Goal: Transaction & Acquisition: Purchase product/service

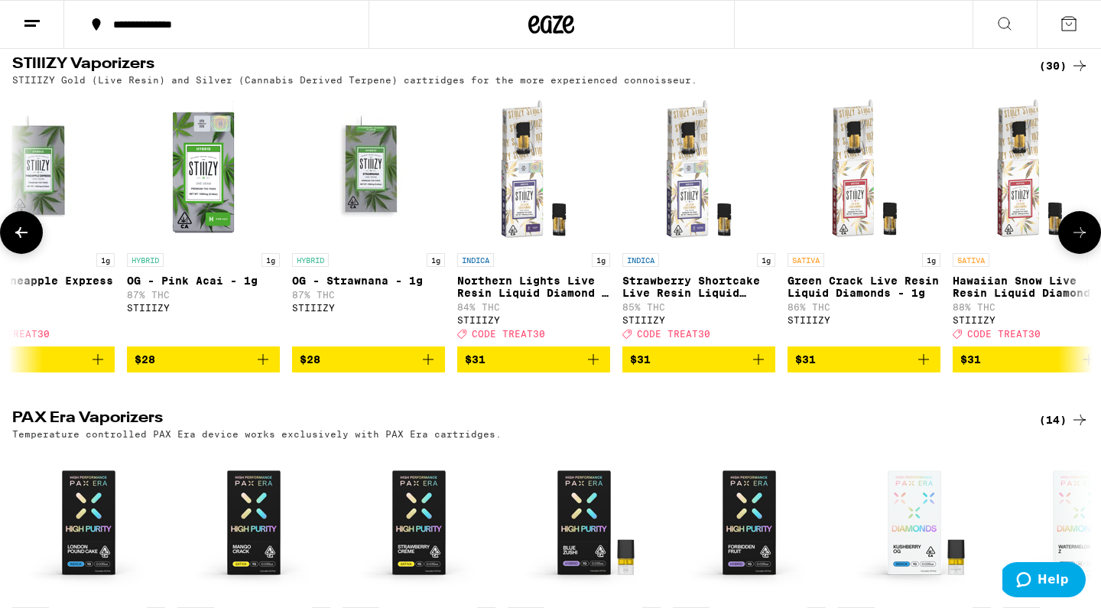
scroll to position [0, 3457]
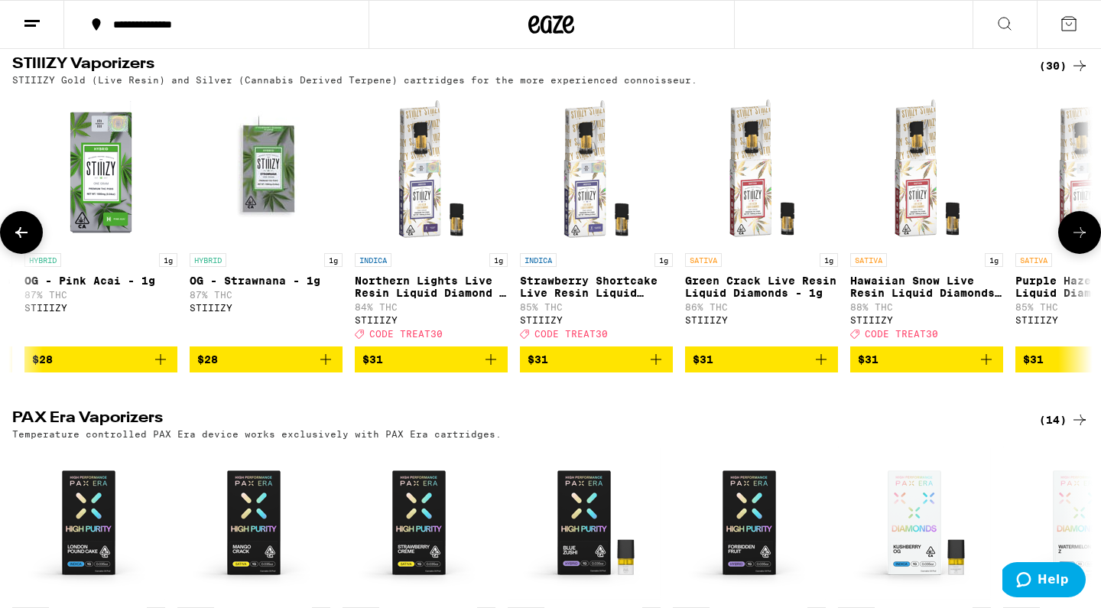
click at [495, 369] on icon "Add to bag" at bounding box center [491, 359] width 18 height 18
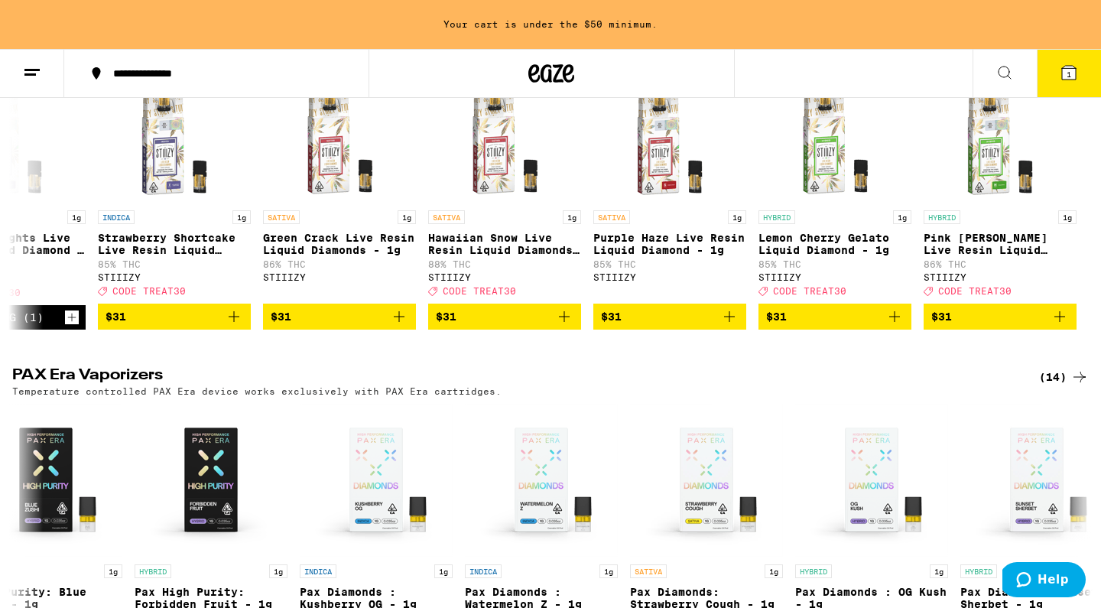
scroll to position [3181, 0]
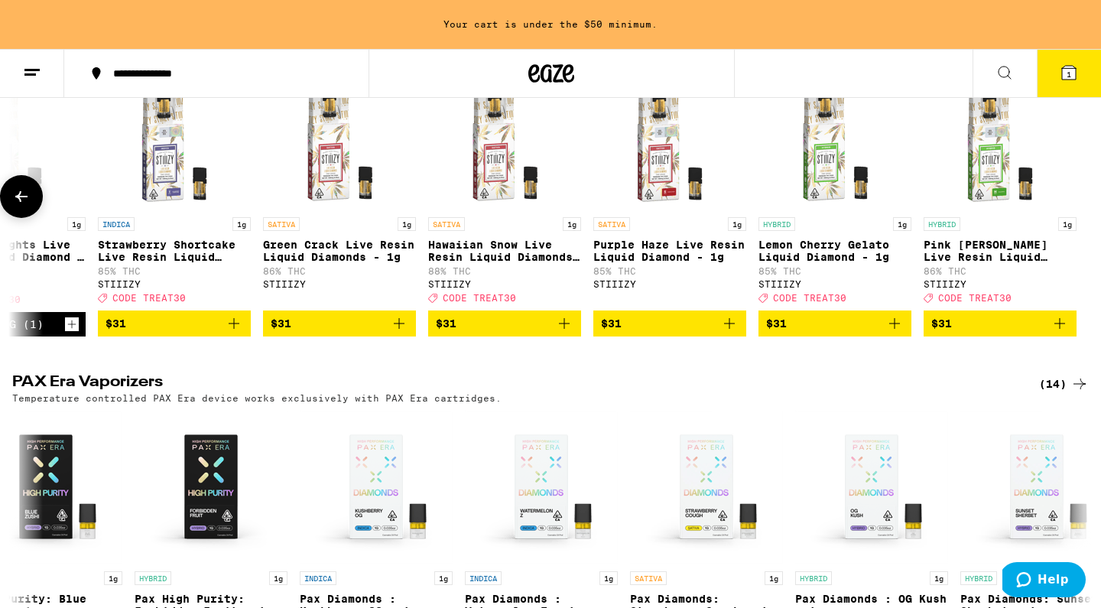
click at [1064, 329] on icon "Add to bag" at bounding box center [1060, 323] width 11 height 11
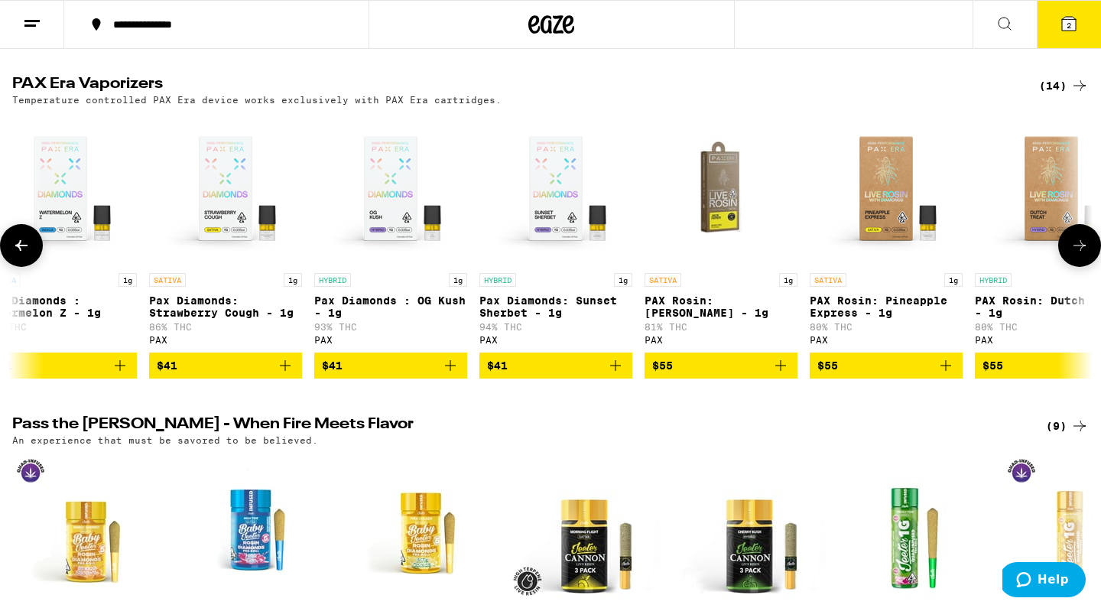
scroll to position [0, 1012]
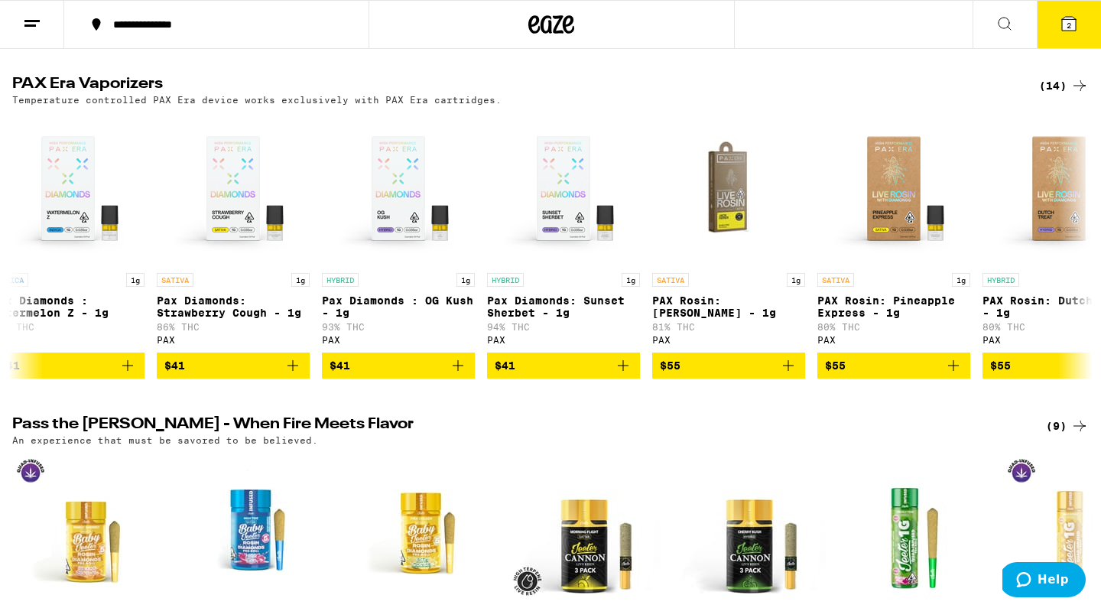
click at [1081, 24] on button "2" at bounding box center [1069, 24] width 64 height 47
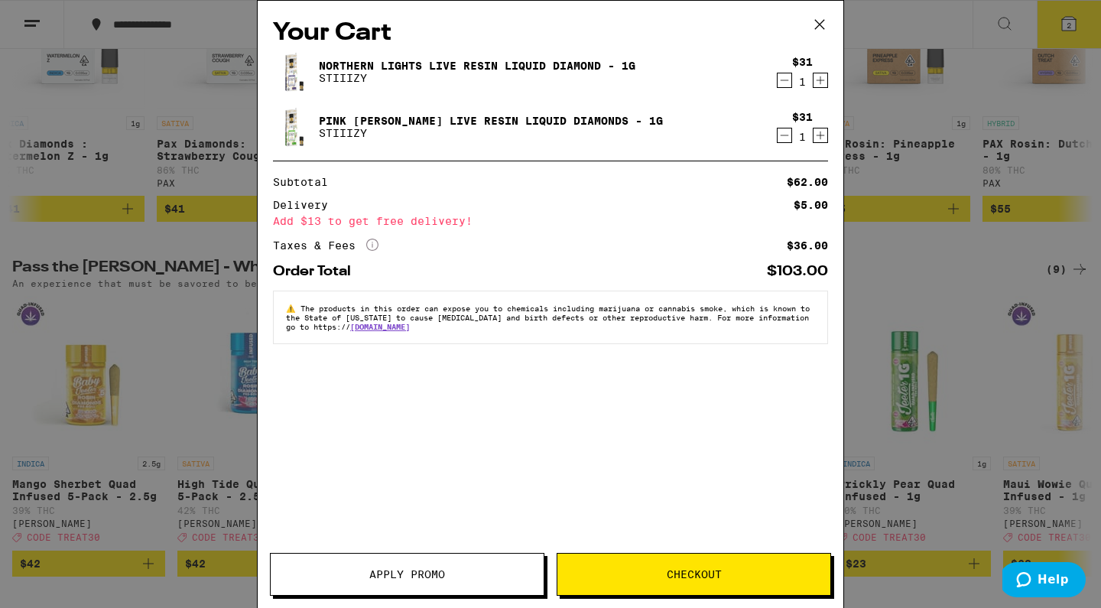
click at [392, 575] on span "Apply Promo" at bounding box center [407, 574] width 76 height 11
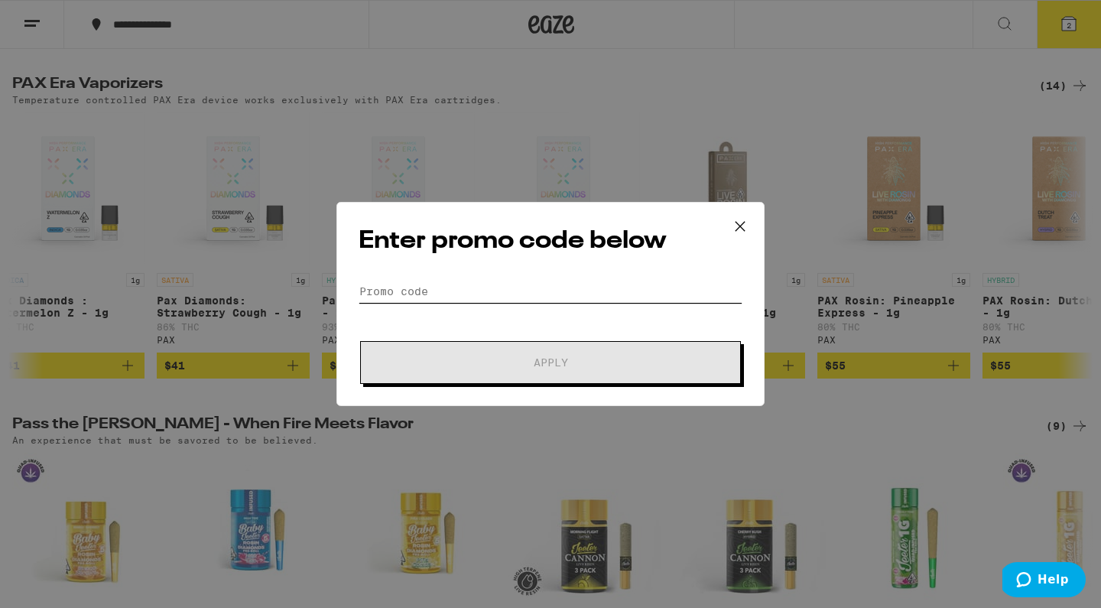
click at [453, 280] on input "Promo Code" at bounding box center [551, 291] width 384 height 23
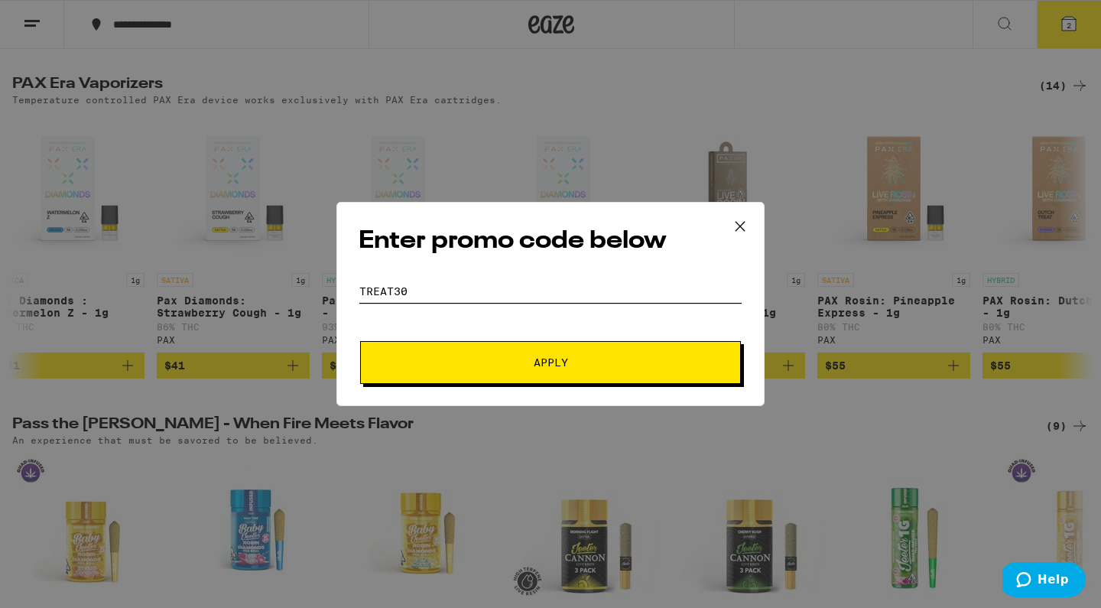
type input "treat30"
click at [491, 383] on button "Apply" at bounding box center [550, 362] width 381 height 43
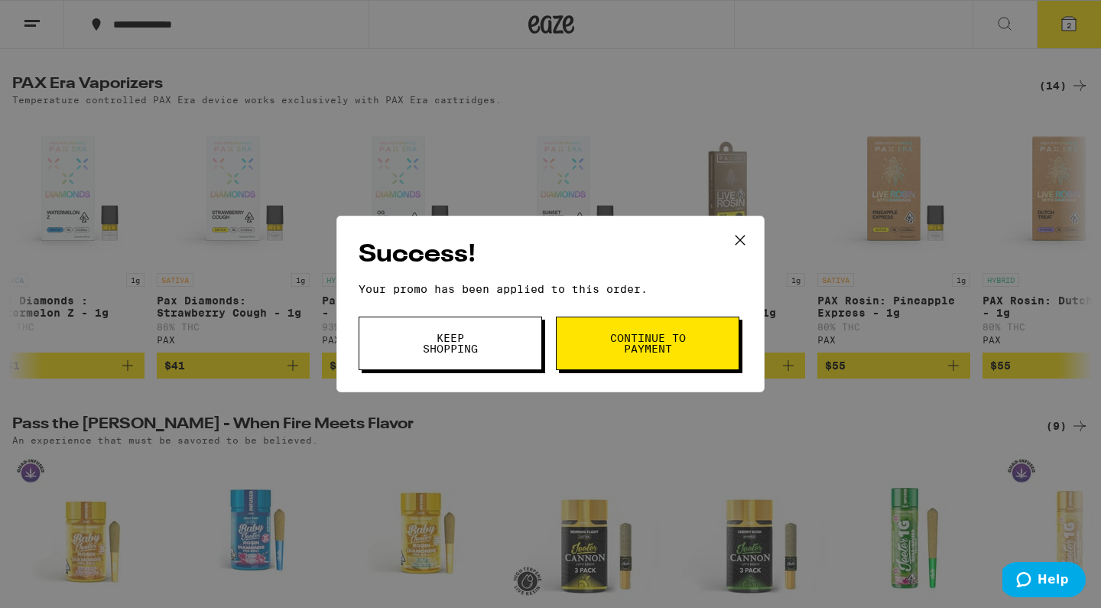
click at [481, 356] on button "Keep Shopping" at bounding box center [451, 344] width 184 height 54
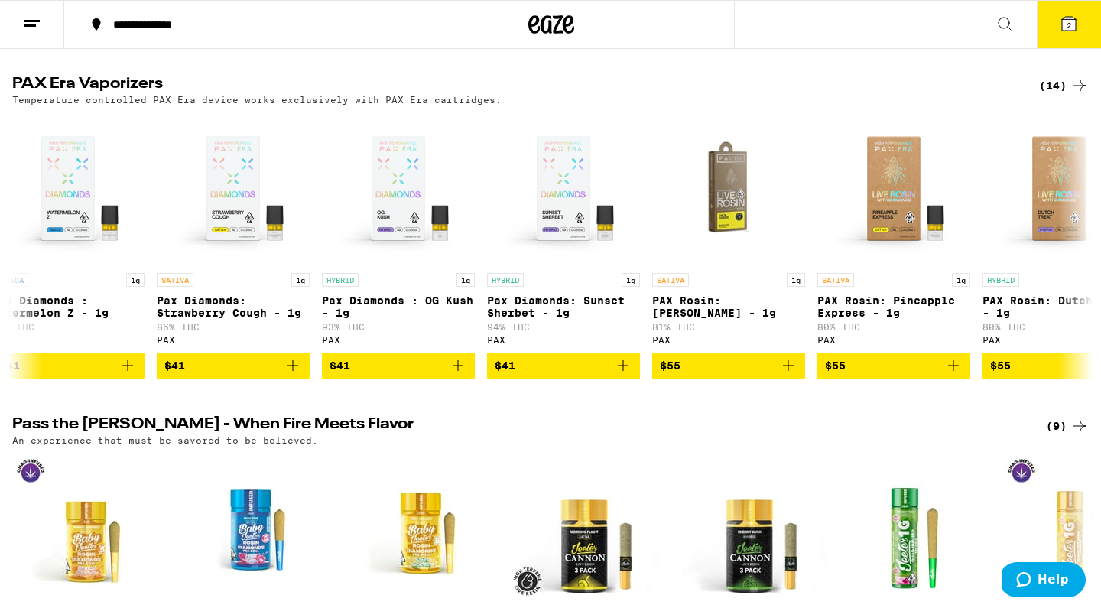
click at [1057, 31] on button "2" at bounding box center [1069, 24] width 64 height 47
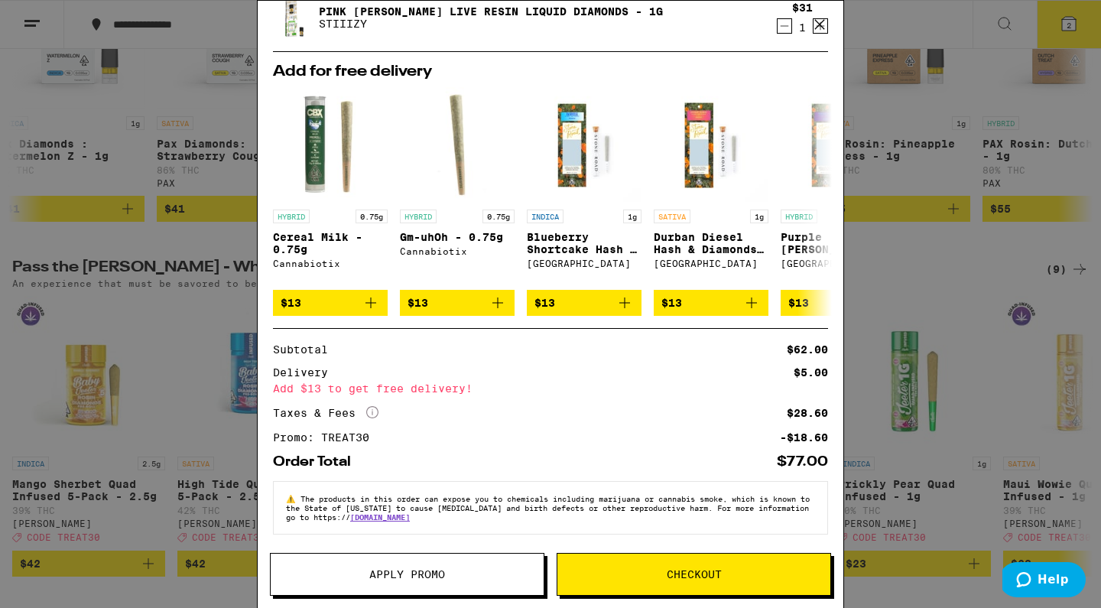
scroll to position [121, 0]
click at [658, 572] on span "Checkout" at bounding box center [693, 574] width 273 height 11
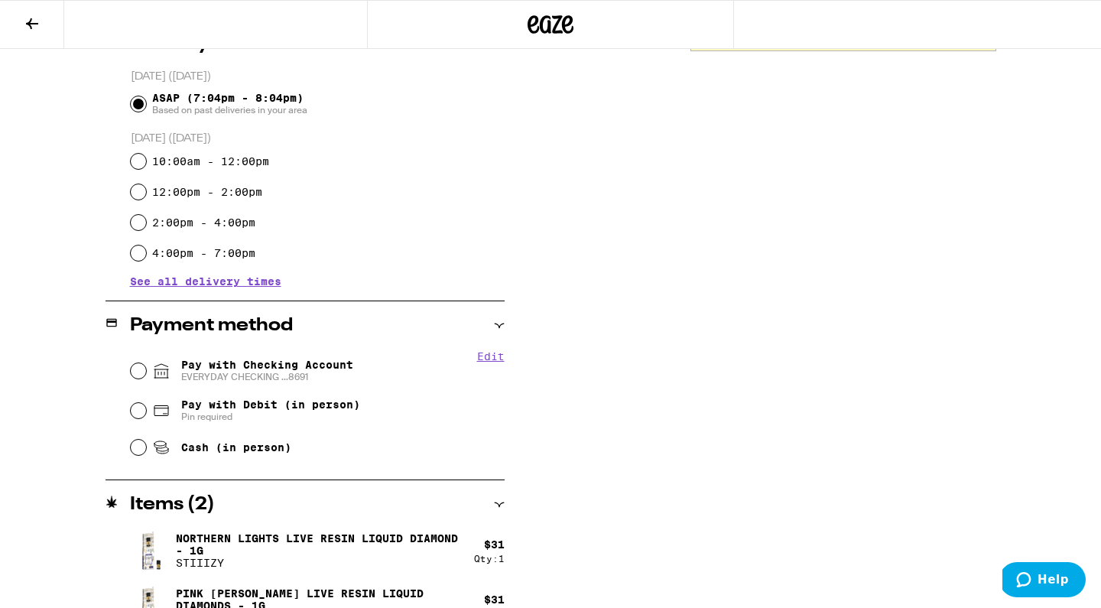
scroll to position [426, 0]
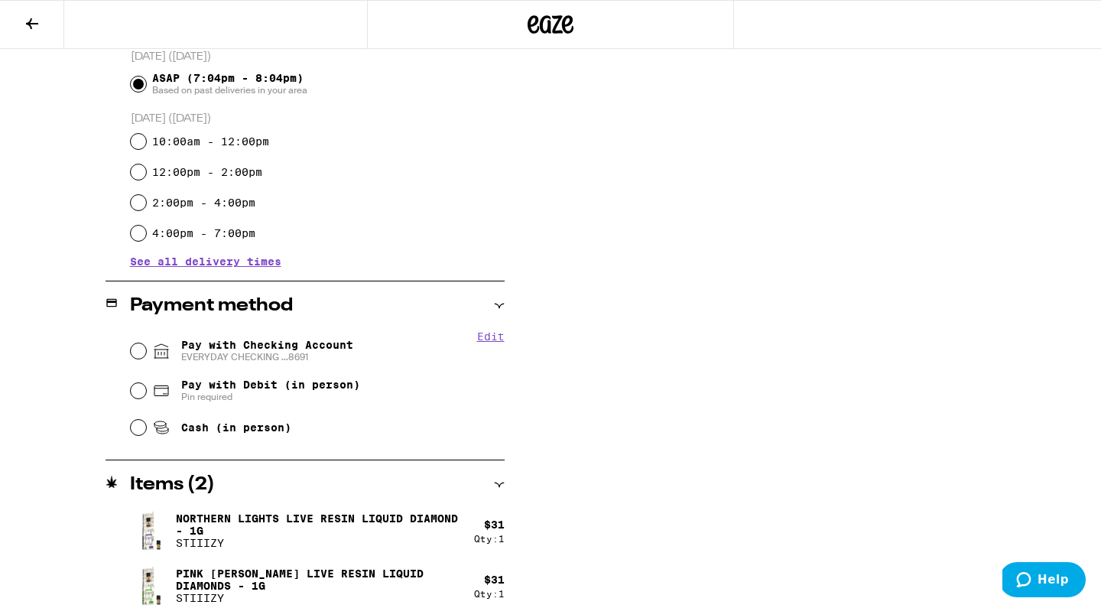
click at [213, 357] on span "EVERYDAY CHECKING ...8691" at bounding box center [267, 357] width 172 height 12
click at [146, 357] on input "Pay with Checking Account EVERYDAY CHECKING ...8691" at bounding box center [138, 350] width 15 height 15
radio input "true"
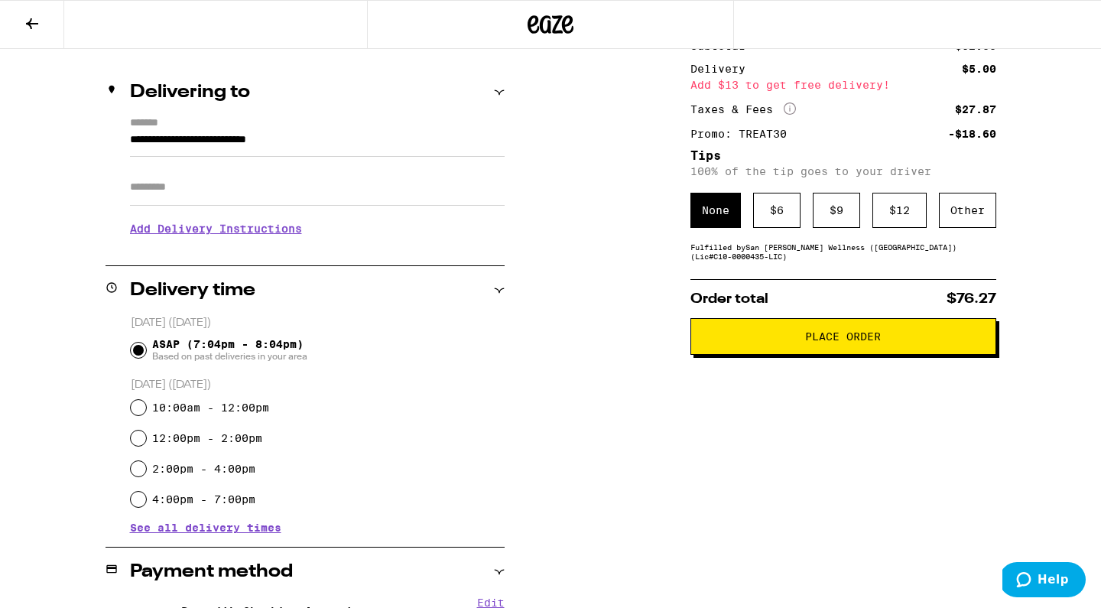
scroll to position [69, 0]
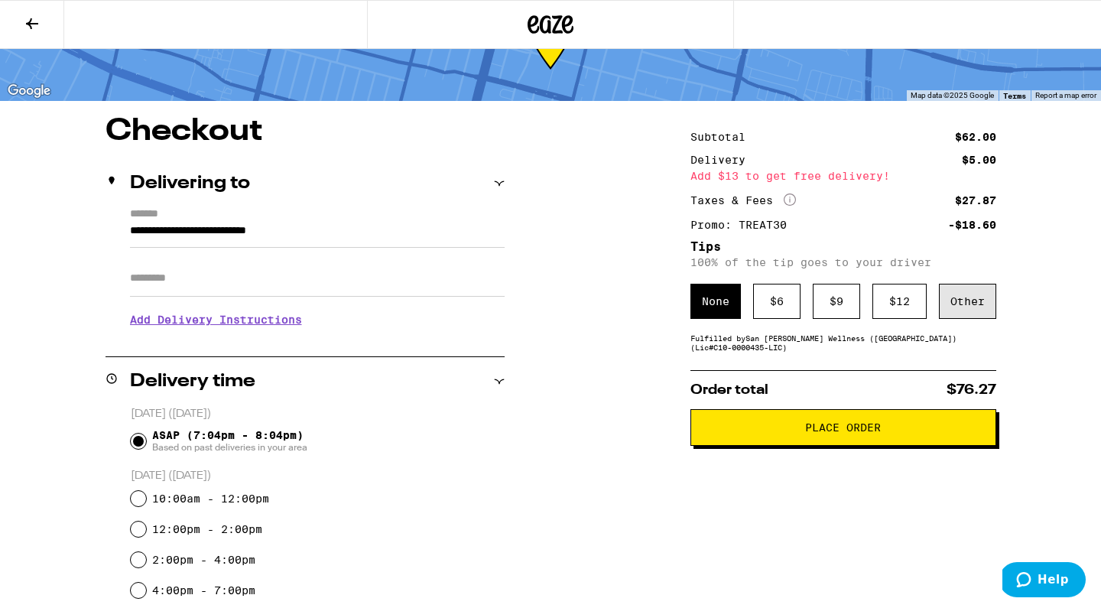
click at [970, 302] on div "Other" at bounding box center [967, 301] width 57 height 35
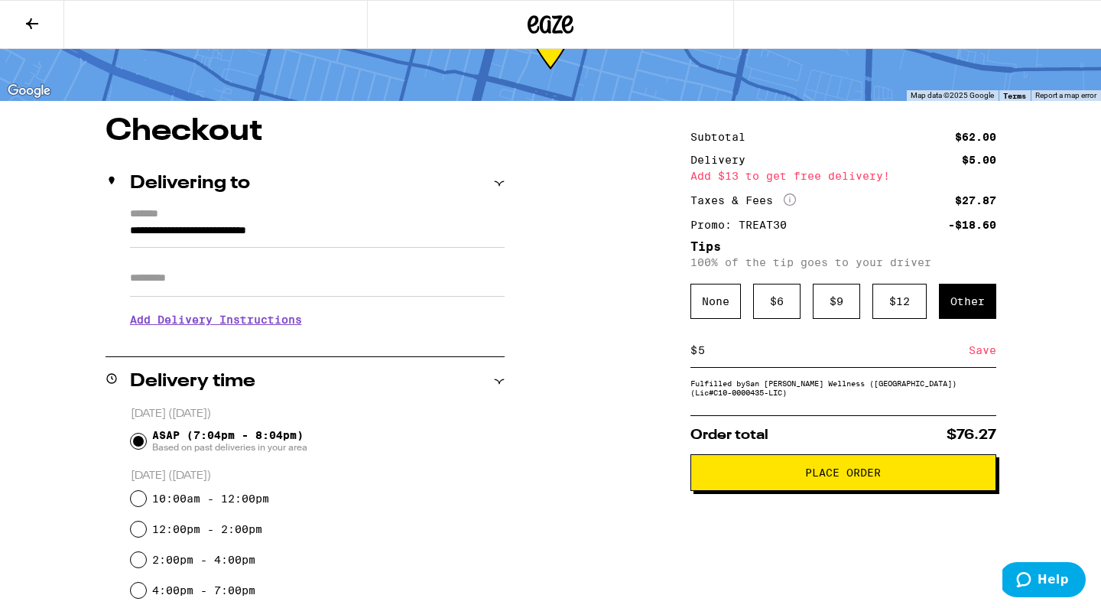
type input "5"
click at [990, 356] on div "Save" at bounding box center [983, 350] width 28 height 34
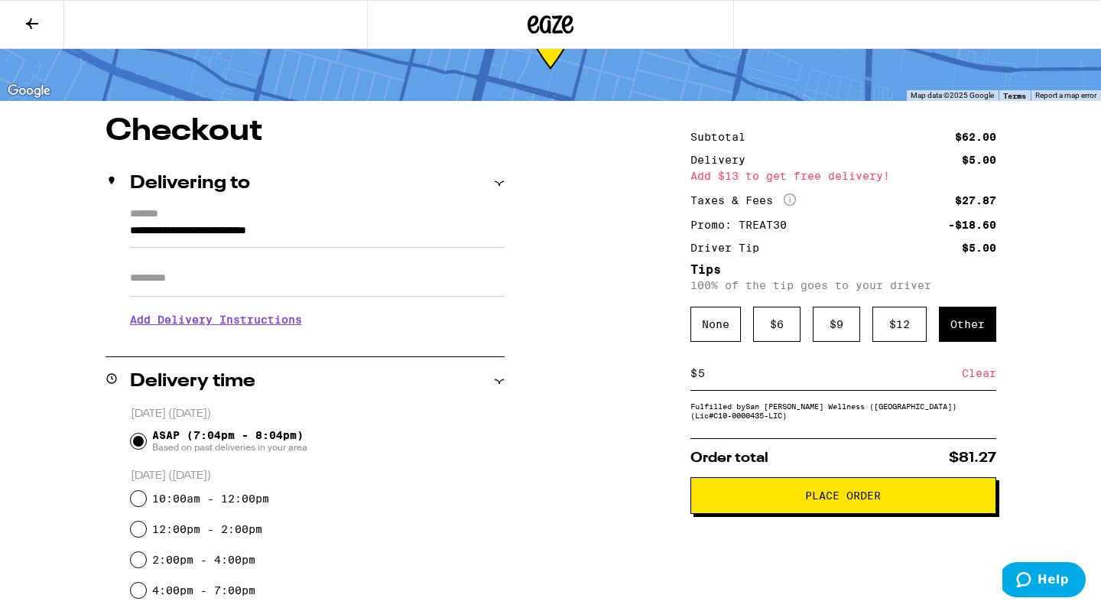
click at [731, 496] on button "Place Order" at bounding box center [844, 495] width 306 height 37
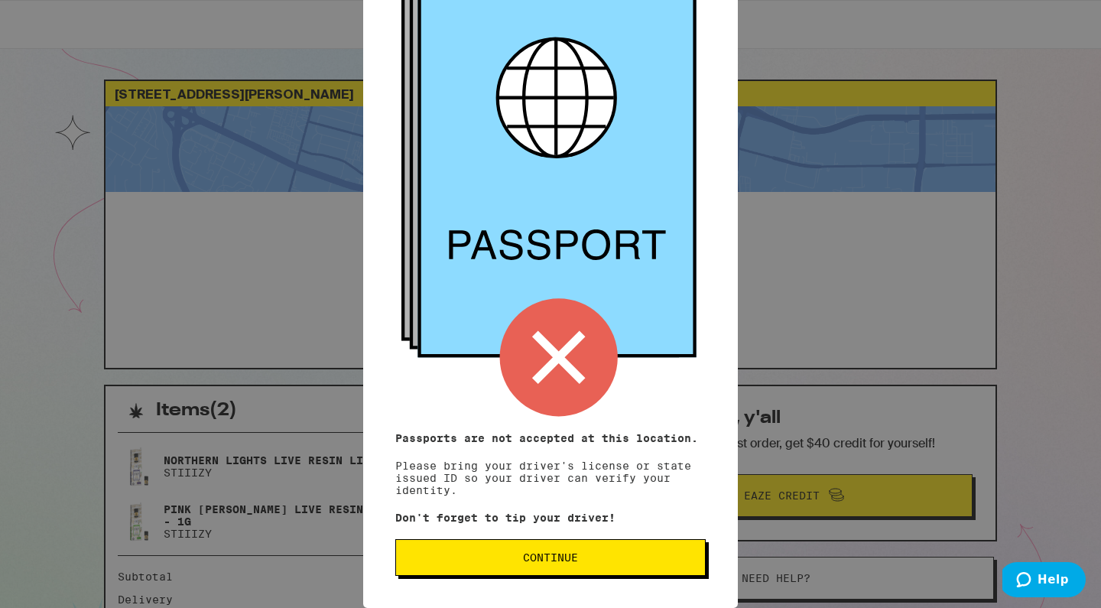
scroll to position [41, 0]
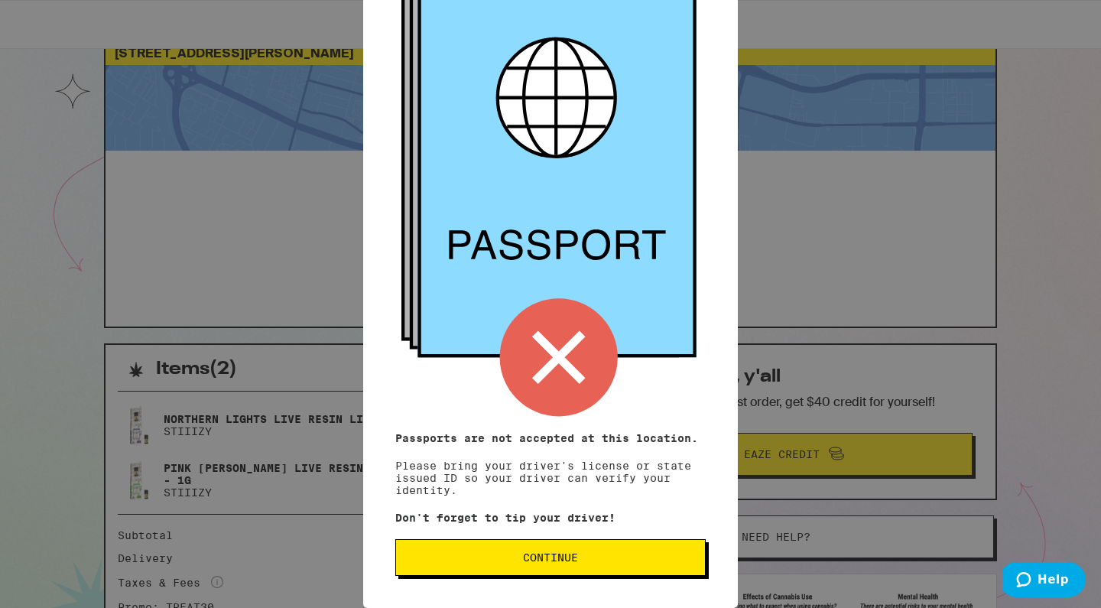
click at [563, 563] on span "Continue" at bounding box center [550, 557] width 55 height 11
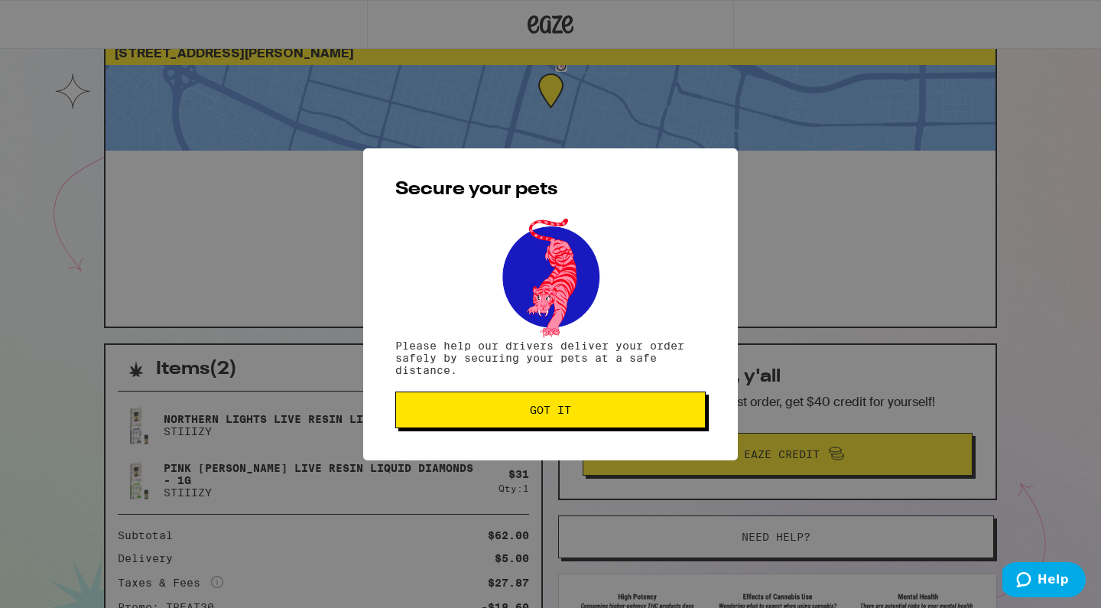
scroll to position [0, 0]
click at [559, 408] on span "Got it" at bounding box center [550, 410] width 41 height 11
